Goal: Navigation & Orientation: Find specific page/section

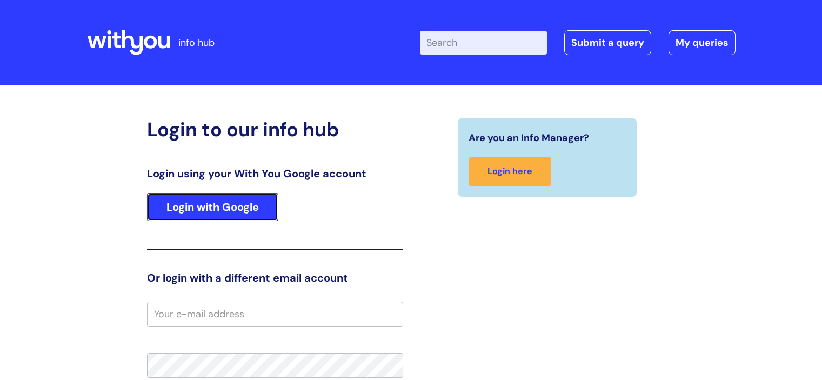
click at [187, 209] on link "Login with Google" at bounding box center [212, 207] width 131 height 28
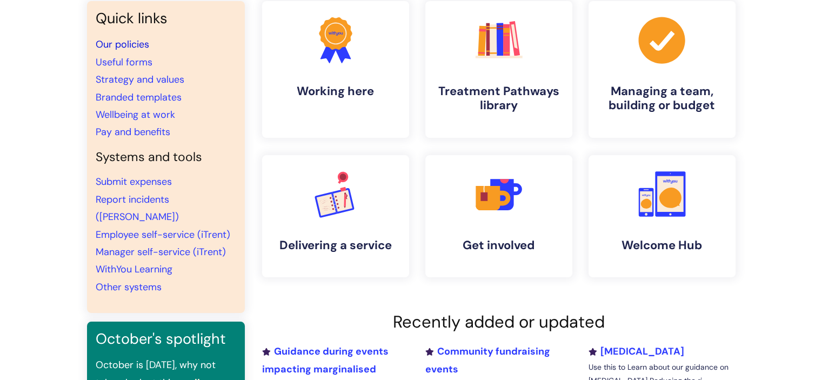
scroll to position [11, 0]
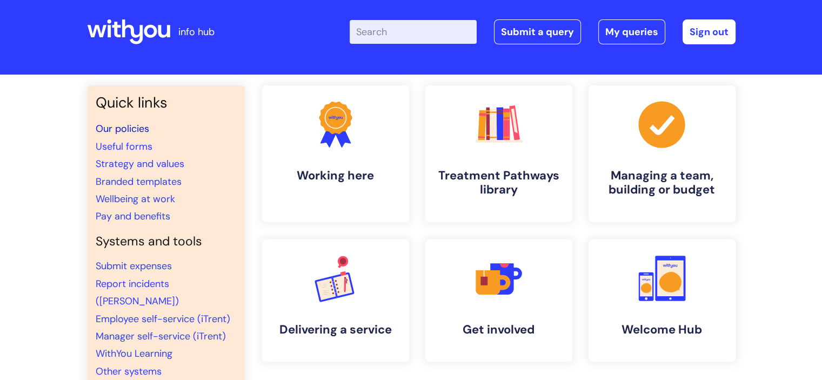
click at [113, 127] on link "Our policies" at bounding box center [122, 128] width 53 height 13
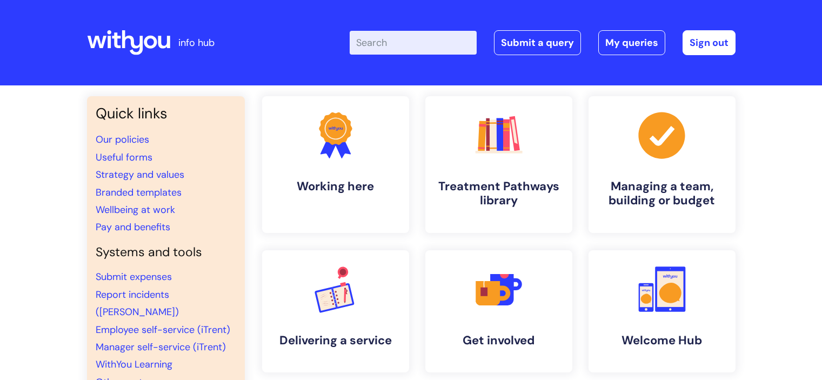
scroll to position [11, 0]
